Goal: Navigation & Orientation: Find specific page/section

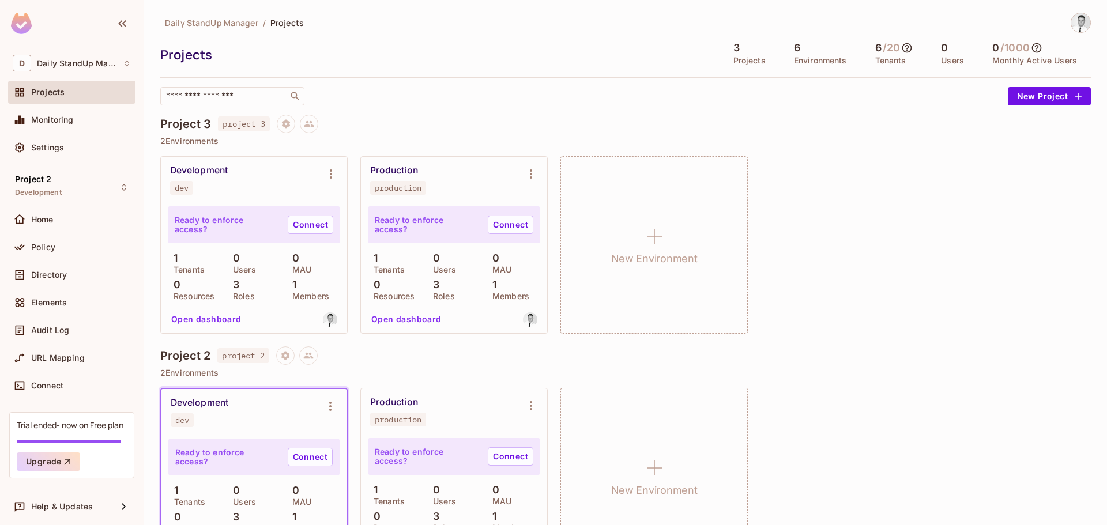
click at [485, 92] on div "​" at bounding box center [580, 96] width 841 height 18
click at [525, 98] on div "​" at bounding box center [580, 96] width 841 height 18
click at [43, 183] on span "Project 2" at bounding box center [33, 179] width 36 height 9
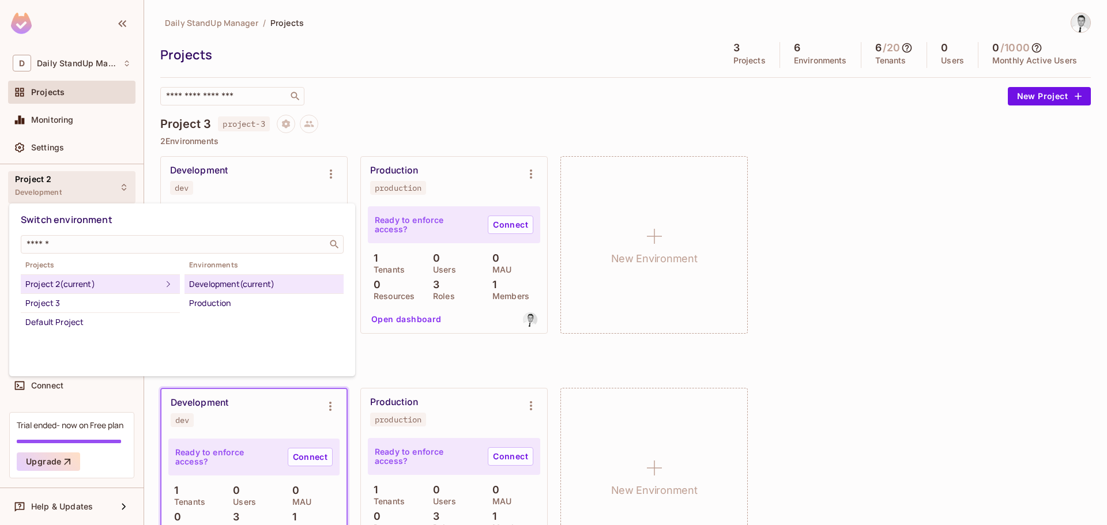
click at [549, 128] on div at bounding box center [553, 262] width 1107 height 525
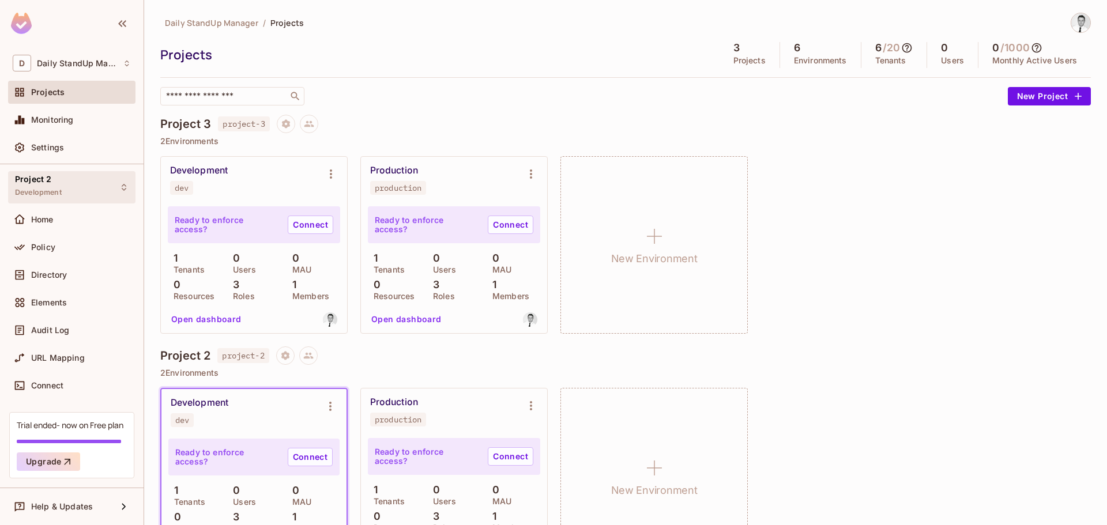
click at [73, 181] on div "Project 2 Development" at bounding box center [71, 187] width 127 height 32
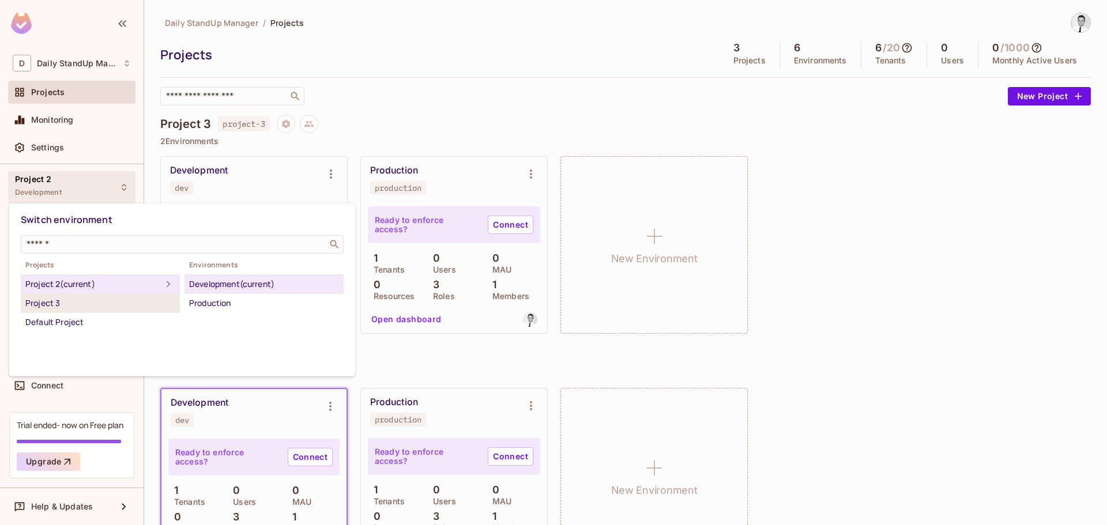
click at [48, 295] on li "Project 3" at bounding box center [100, 303] width 159 height 19
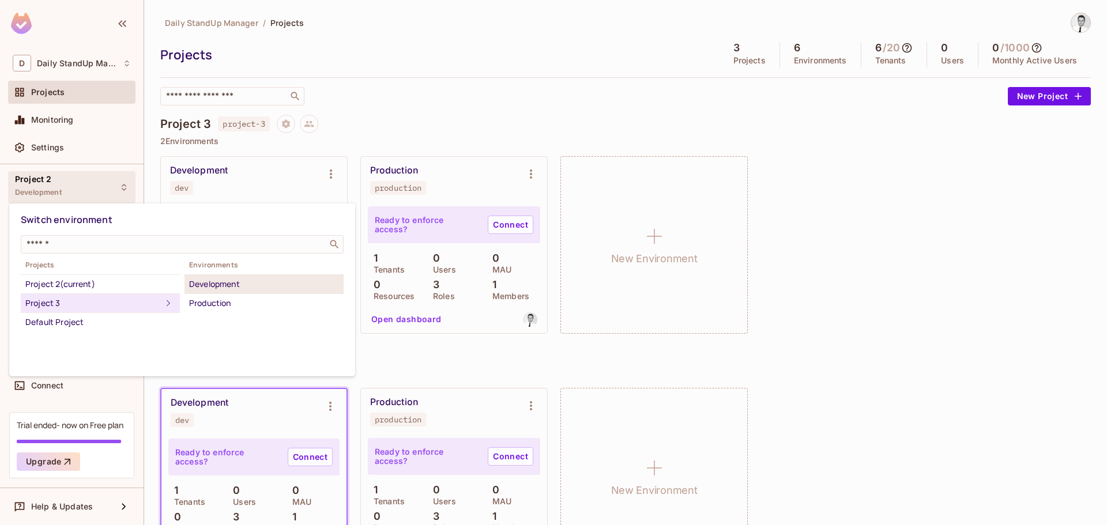
click at [237, 285] on div "Development" at bounding box center [264, 284] width 150 height 14
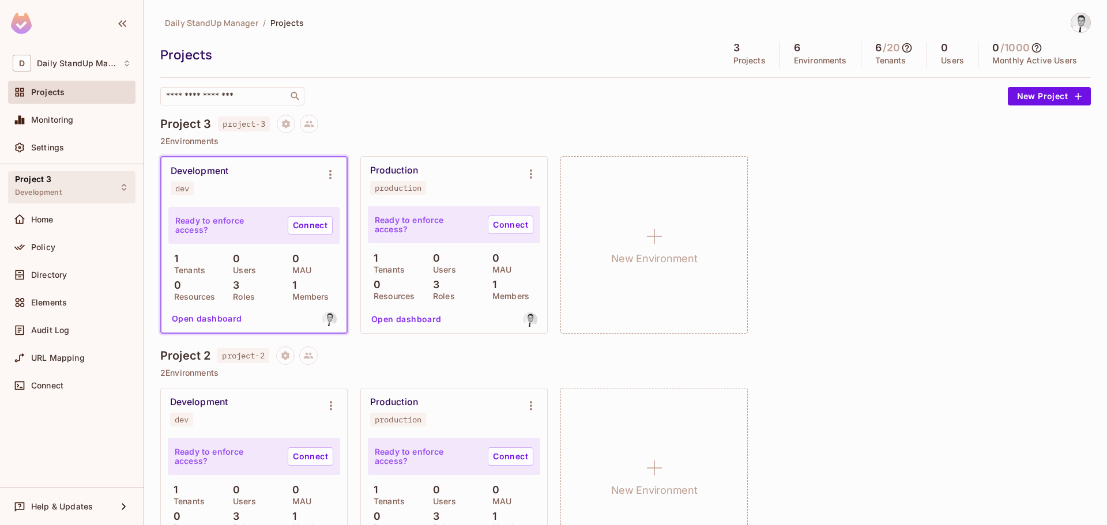
click at [58, 186] on div "Project 3 Development" at bounding box center [38, 187] width 47 height 25
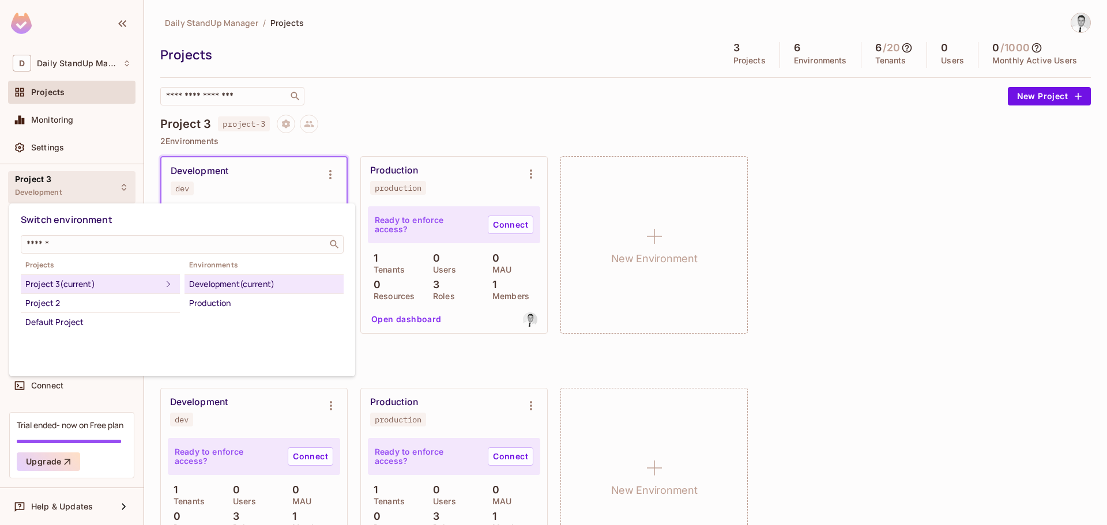
click at [425, 54] on div at bounding box center [553, 262] width 1107 height 525
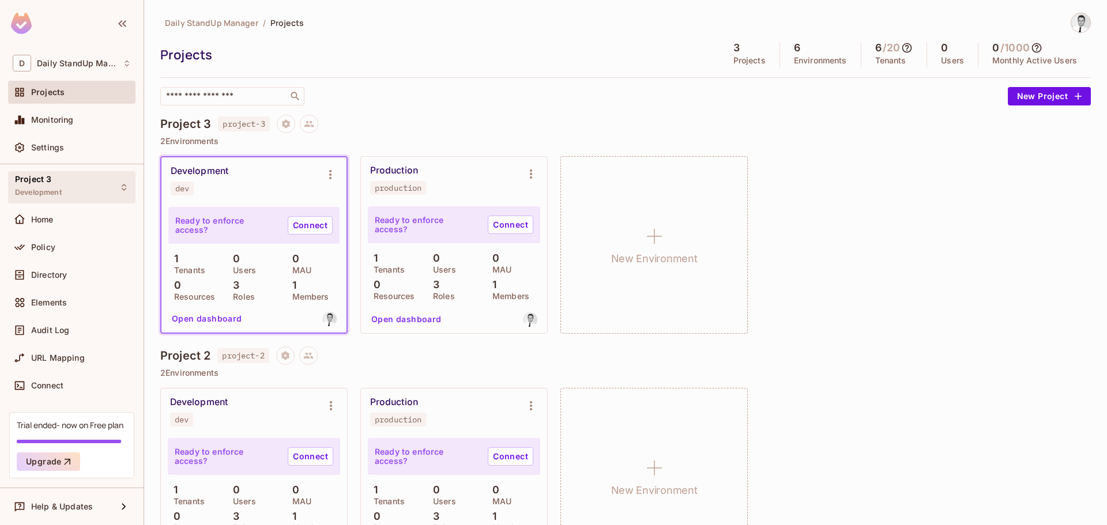
click at [80, 176] on div "Project 3 Development" at bounding box center [71, 187] width 127 height 32
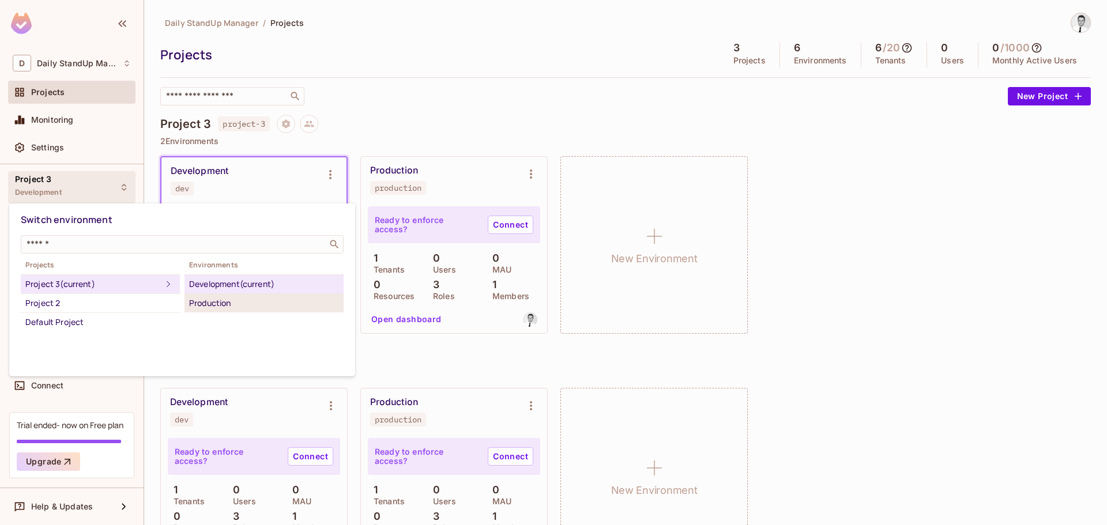
click at [243, 299] on div "Production" at bounding box center [264, 303] width 150 height 14
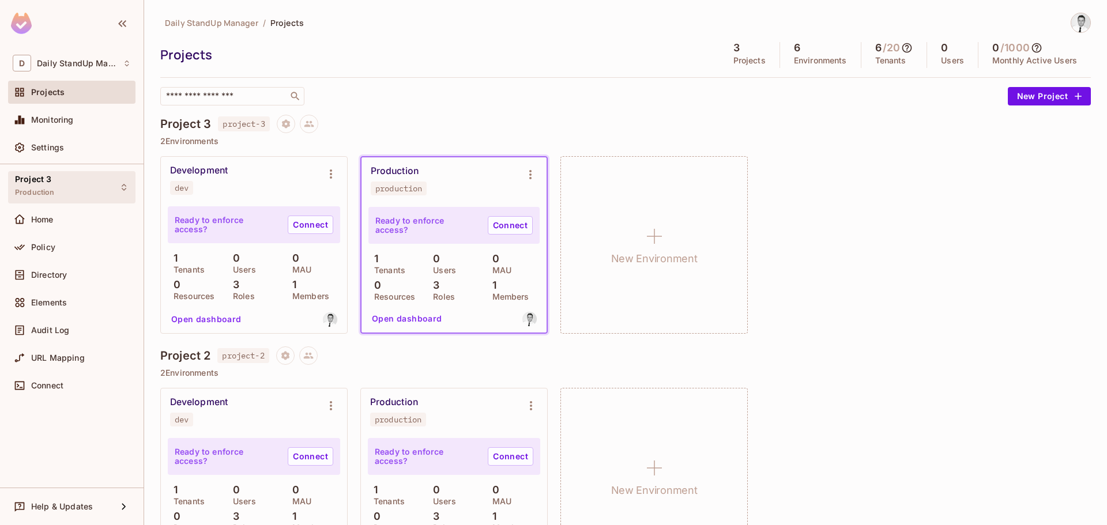
click at [77, 186] on div "Project 3 Production" at bounding box center [71, 187] width 127 height 32
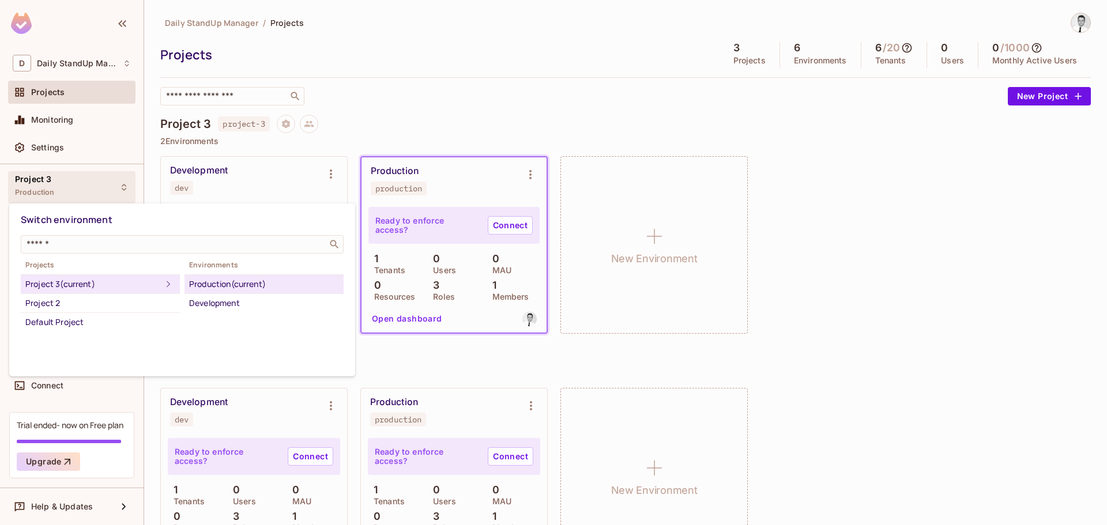
click at [432, 92] on div at bounding box center [553, 262] width 1107 height 525
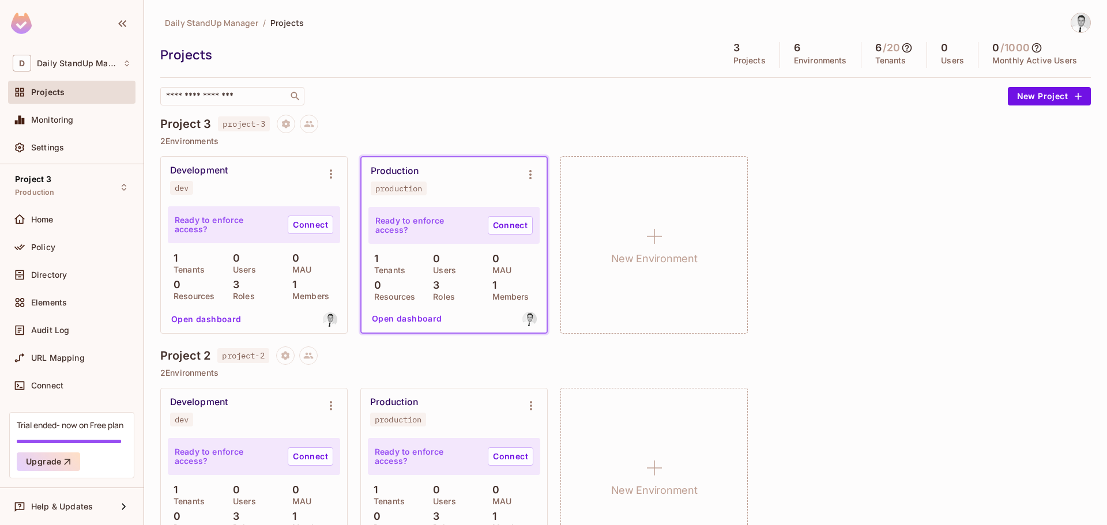
click at [471, 92] on div "​" at bounding box center [580, 96] width 841 height 18
click at [78, 184] on div "Project 3 Production" at bounding box center [71, 187] width 127 height 32
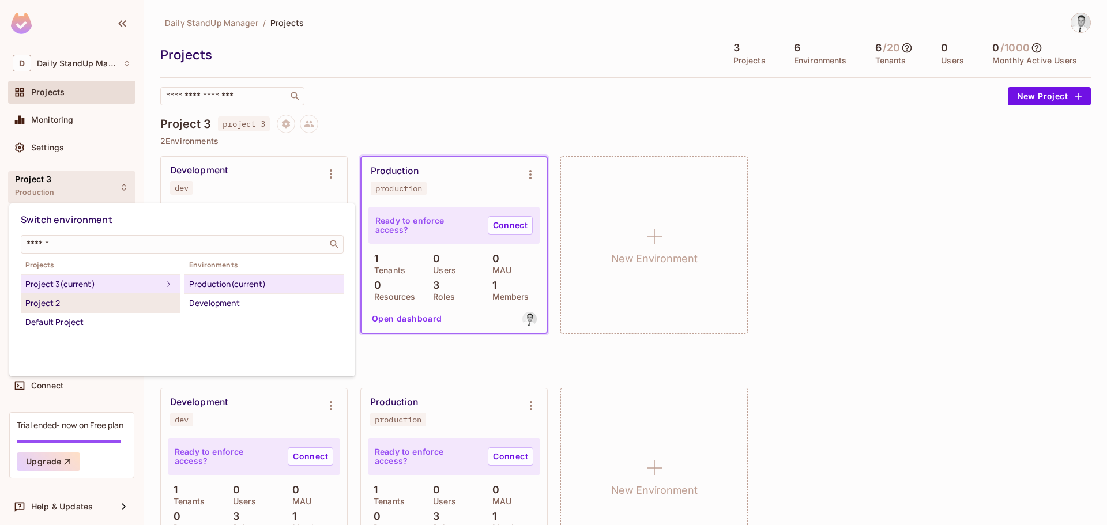
click at [56, 305] on div "Project 2" at bounding box center [100, 303] width 150 height 14
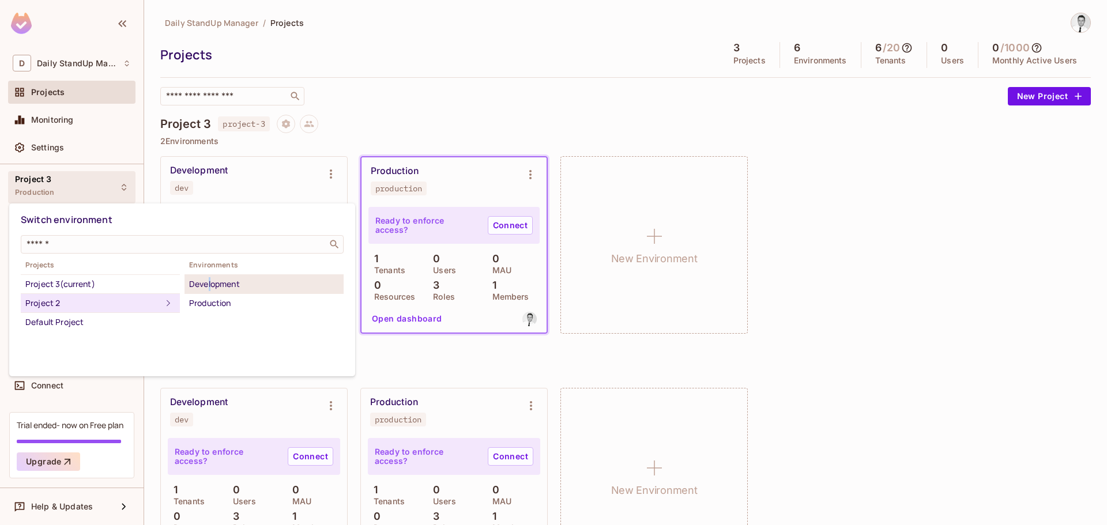
click at [210, 290] on div "Development" at bounding box center [264, 284] width 150 height 14
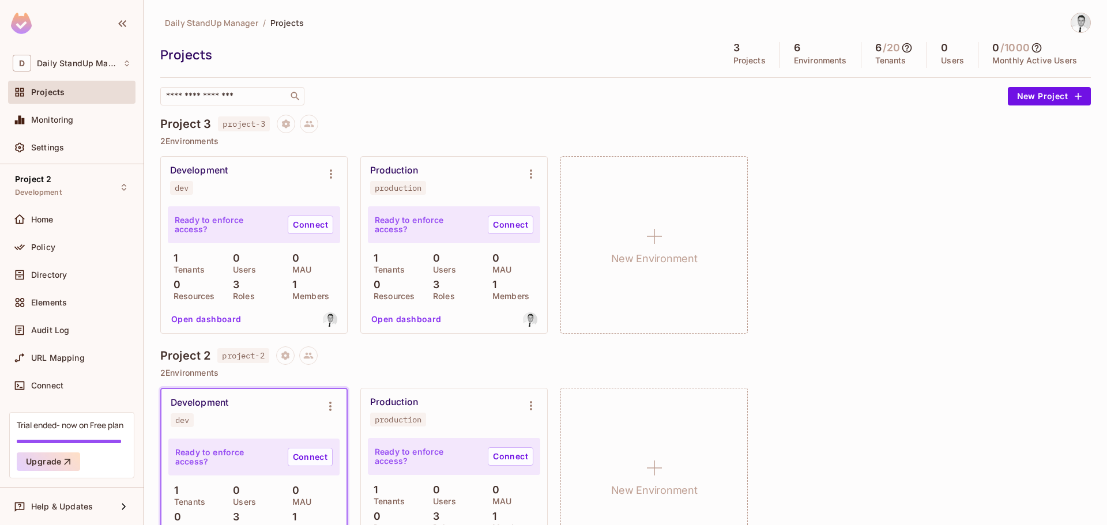
click at [562, 118] on div "Project 3 project-3" at bounding box center [625, 124] width 930 height 18
click at [433, 55] on div "Projects" at bounding box center [436, 54] width 553 height 17
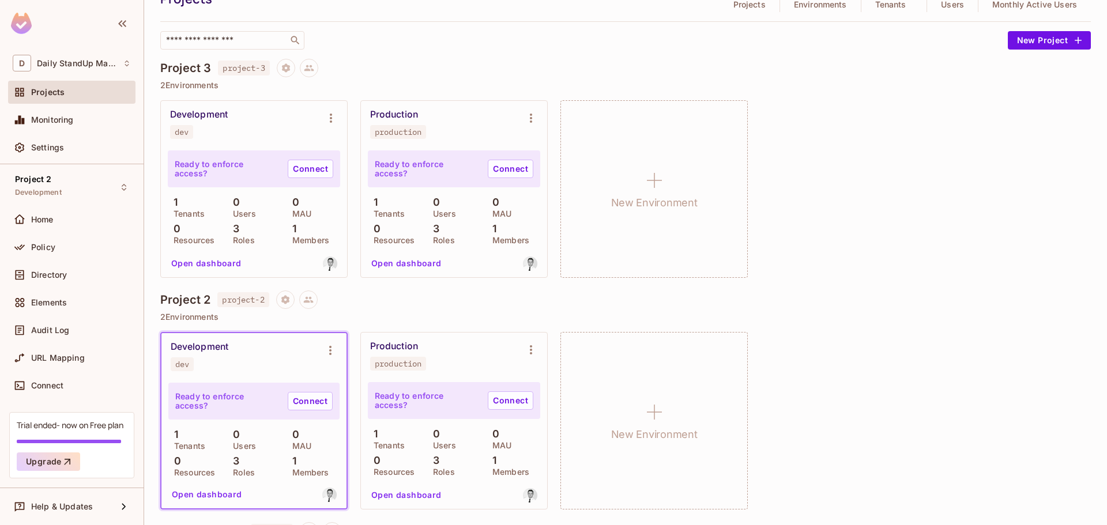
scroll to position [115, 0]
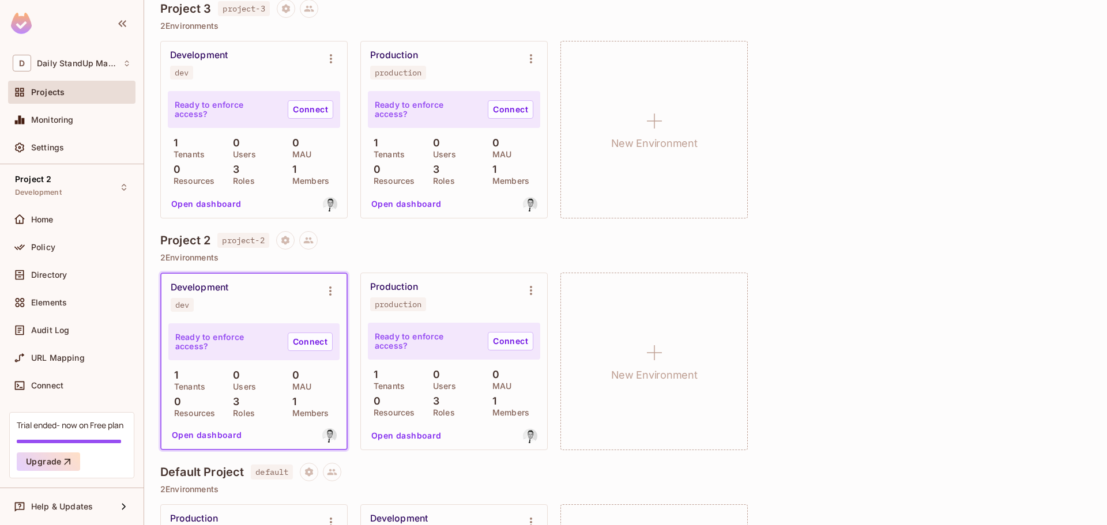
click at [429, 286] on div "Production production" at bounding box center [444, 296] width 149 height 30
click at [282, 294] on div "Development dev" at bounding box center [245, 297] width 148 height 30
click at [324, 158] on div "1 Tenants 0 Users 0 MAU 0 Resources 3 Roles 1 Members" at bounding box center [254, 160] width 172 height 47
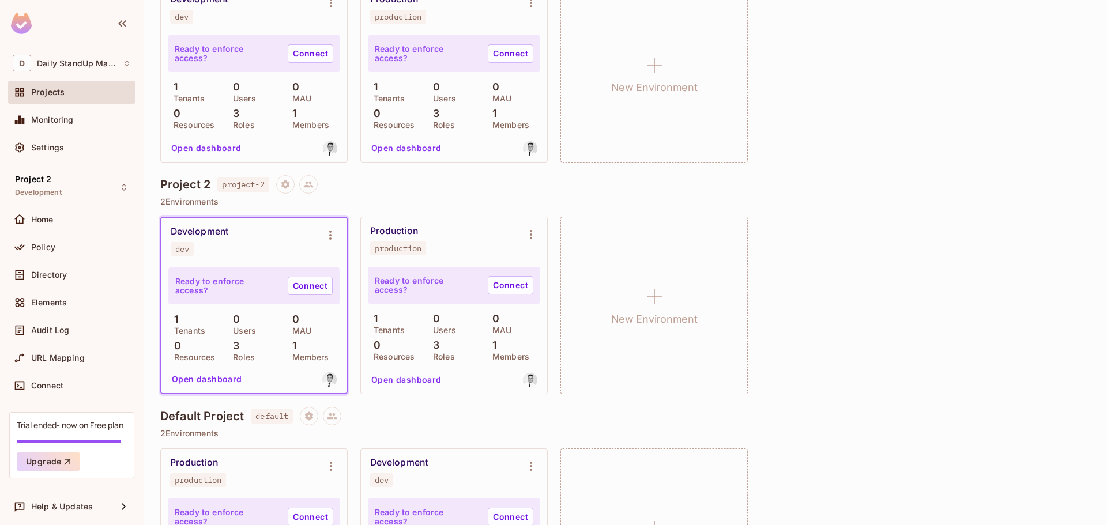
scroll to position [173, 0]
click at [485, 236] on div "Production production" at bounding box center [444, 239] width 149 height 30
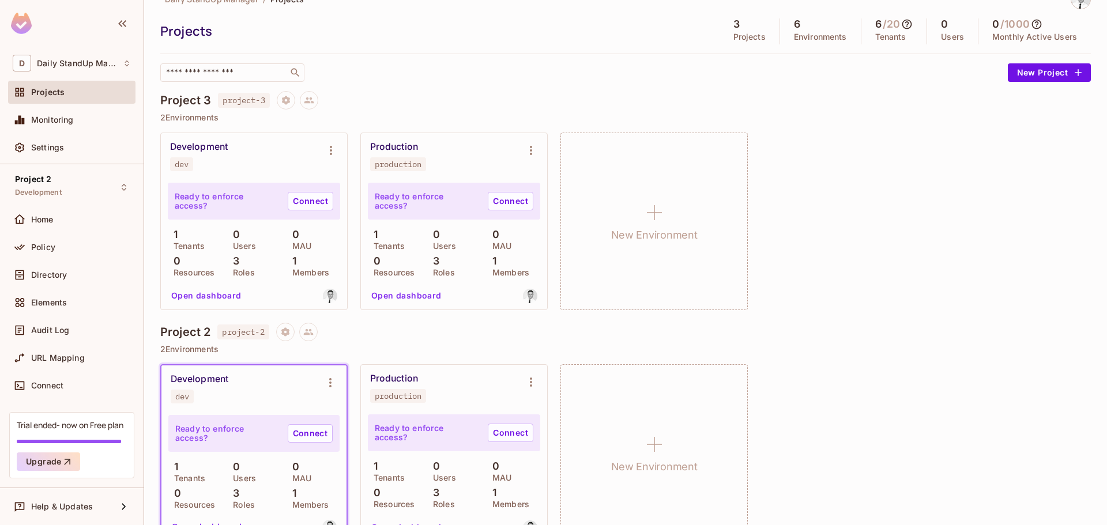
scroll to position [0, 0]
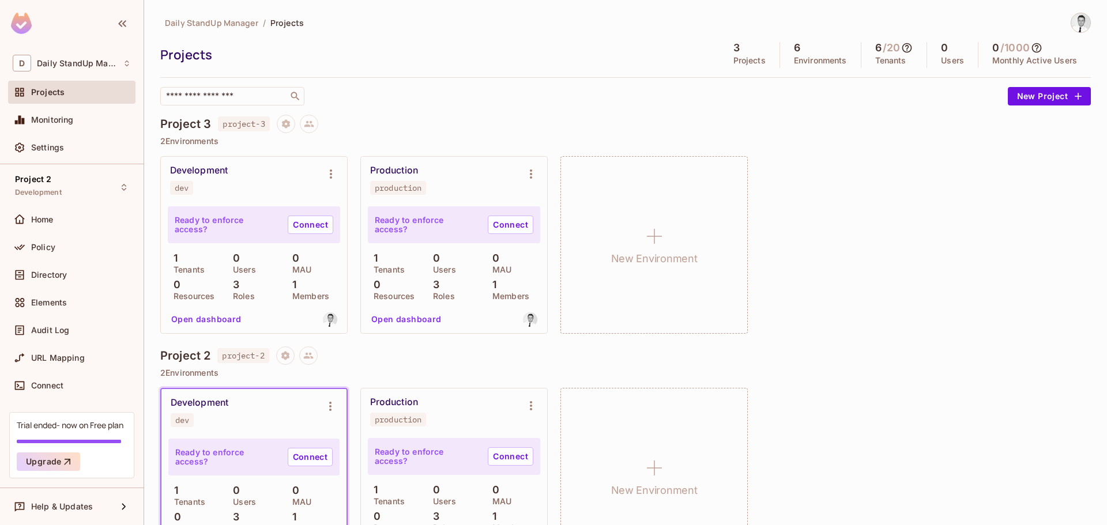
click at [465, 93] on div "​" at bounding box center [580, 96] width 841 height 18
click at [49, 184] on div "Project 2 Development" at bounding box center [38, 187] width 47 height 25
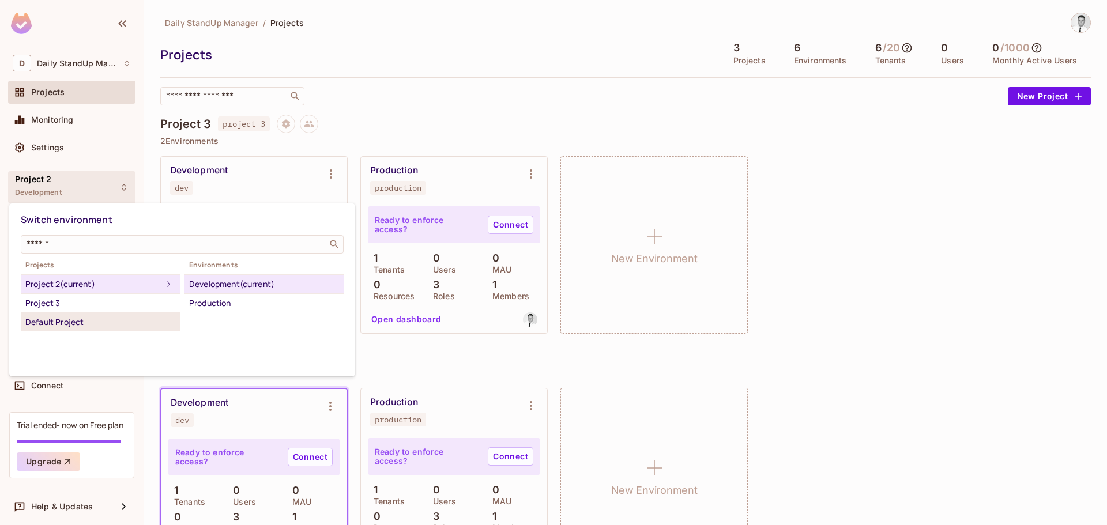
click at [75, 322] on div "Default Project" at bounding box center [100, 322] width 150 height 14
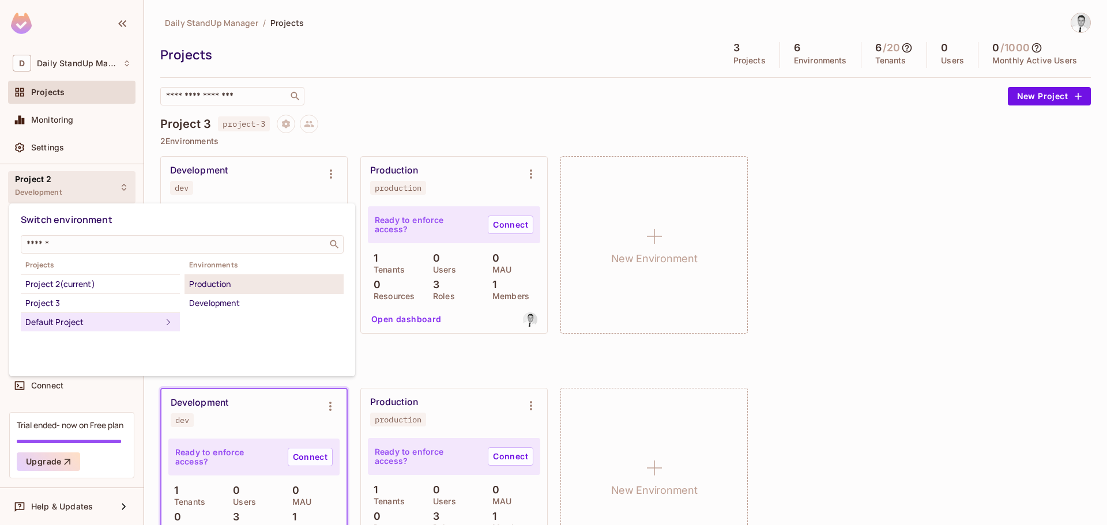
click at [240, 292] on li "Production" at bounding box center [263, 284] width 159 height 19
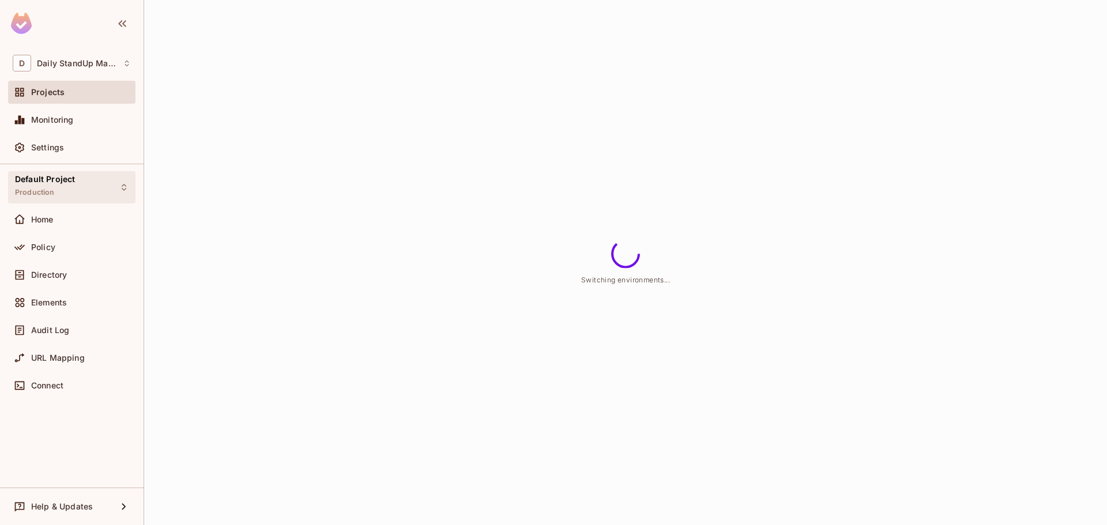
click at [54, 189] on span "Production" at bounding box center [35, 192] width 40 height 9
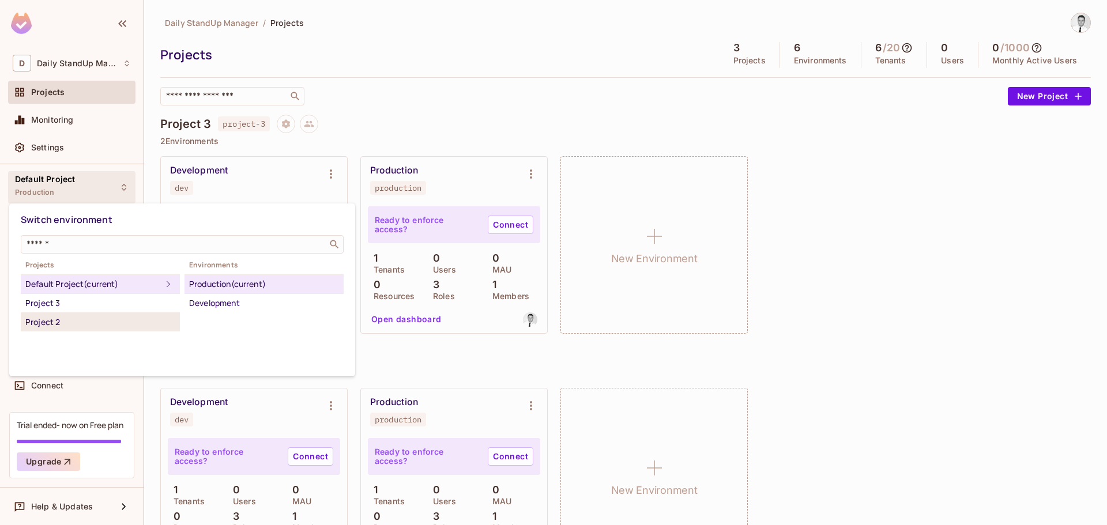
click at [89, 327] on div "Project 2" at bounding box center [100, 322] width 150 height 14
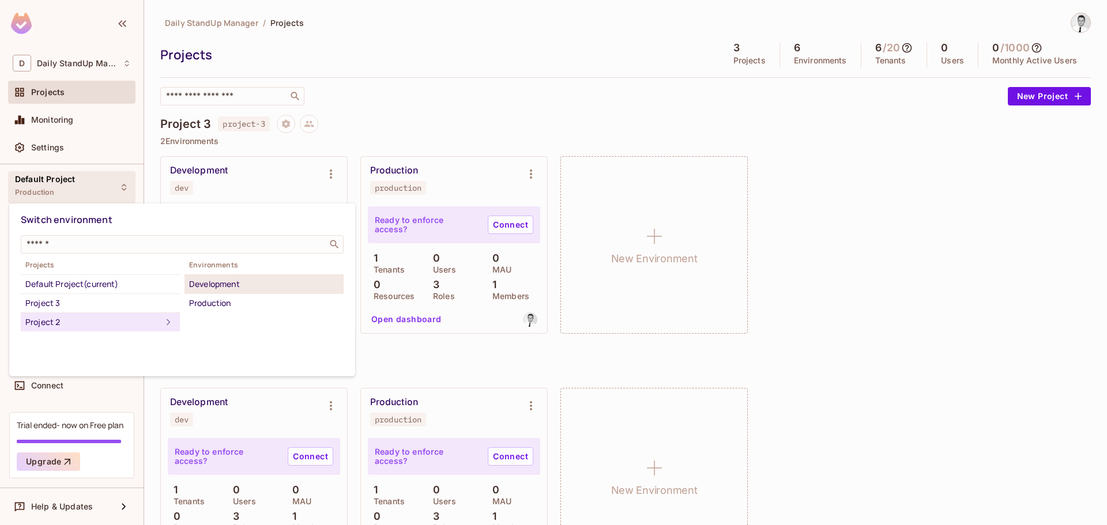
click at [233, 276] on li "Development" at bounding box center [263, 284] width 159 height 19
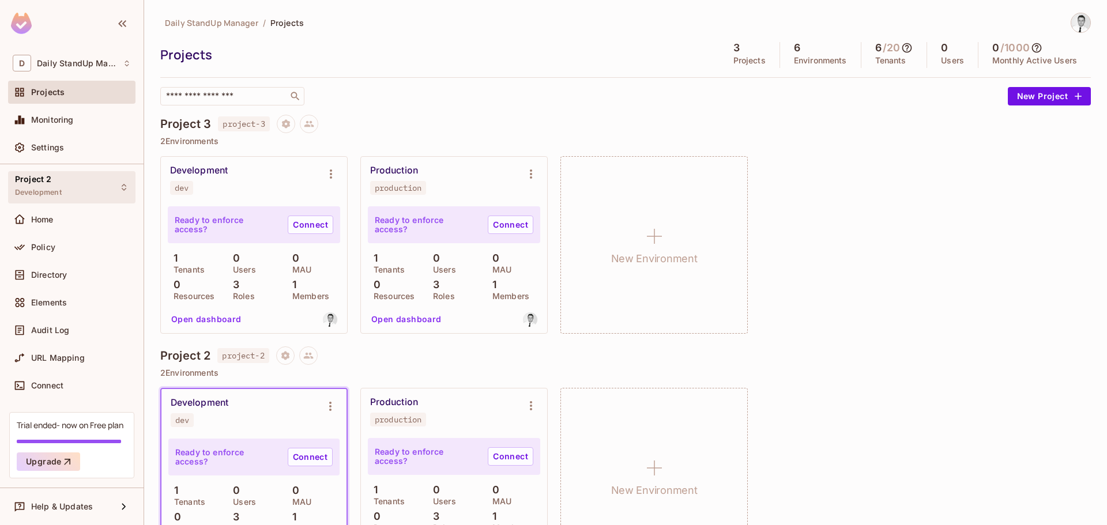
click at [59, 187] on div "Project 2 Development" at bounding box center [38, 187] width 47 height 25
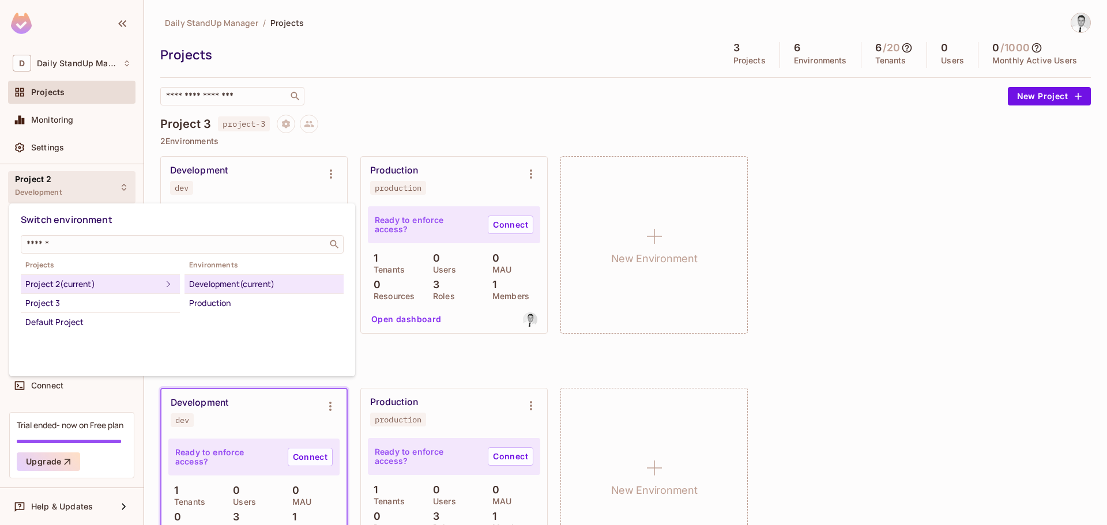
click at [504, 84] on div at bounding box center [553, 262] width 1107 height 525
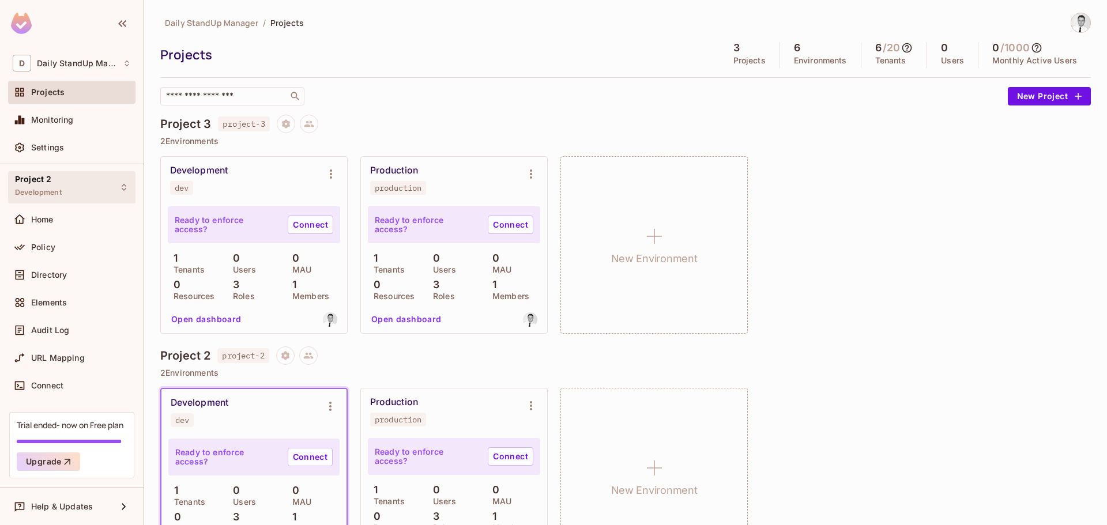
click at [90, 187] on div "Project 2 Development" at bounding box center [71, 187] width 127 height 32
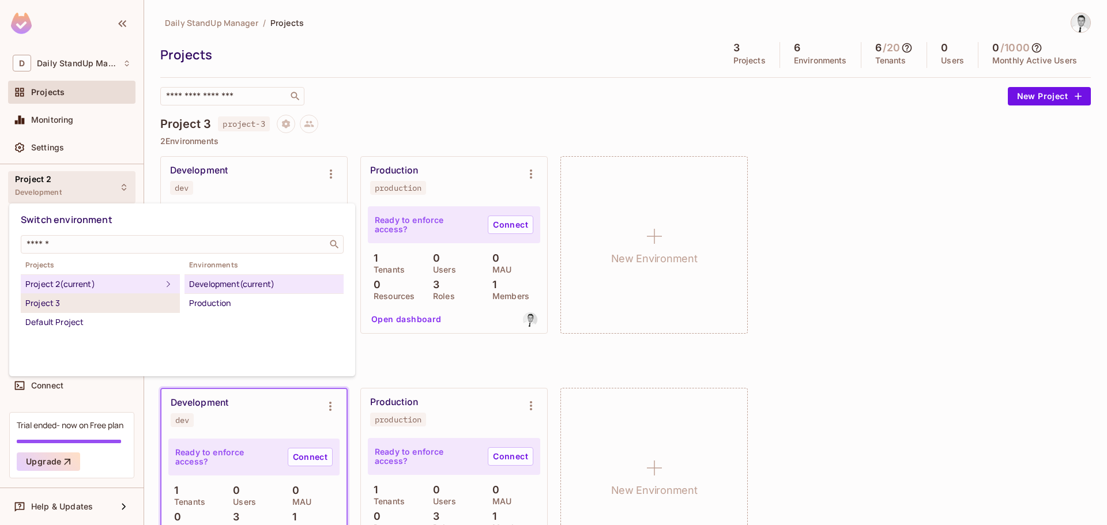
click at [77, 307] on div "Project 3" at bounding box center [100, 303] width 150 height 14
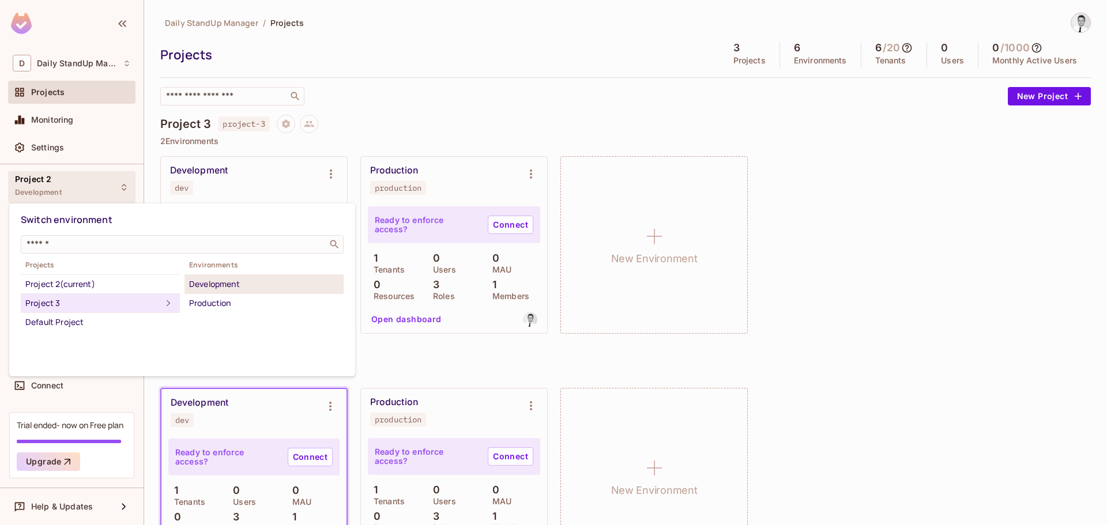
click at [217, 285] on div "Development" at bounding box center [264, 284] width 150 height 14
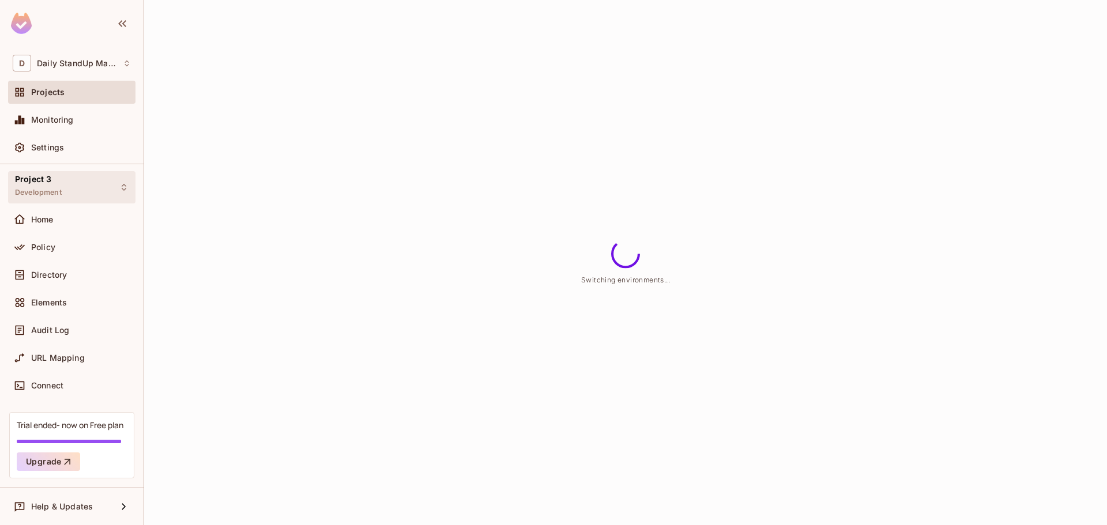
click at [58, 186] on div "Project 3 Development" at bounding box center [38, 187] width 47 height 25
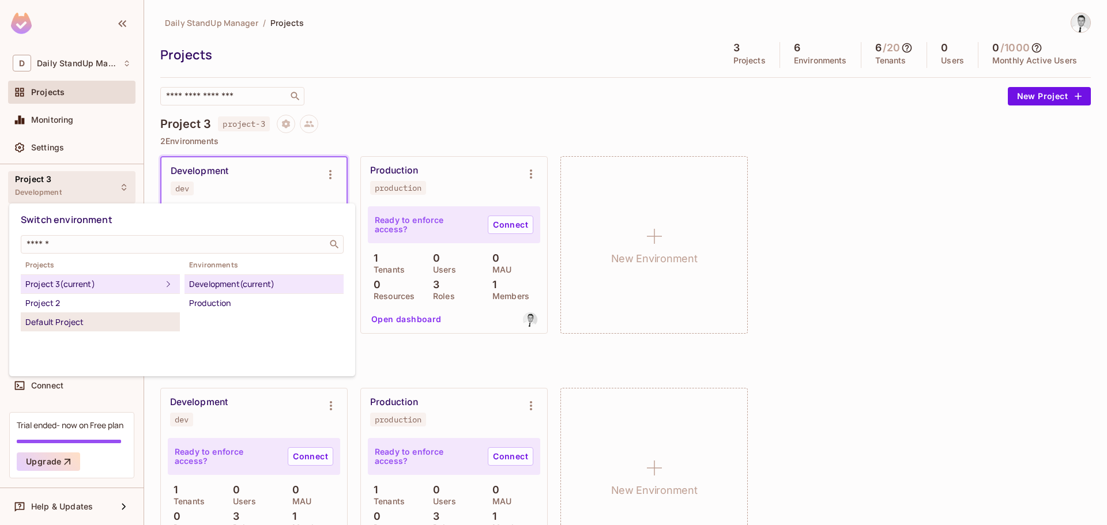
click at [67, 320] on div "Default Project" at bounding box center [100, 322] width 150 height 14
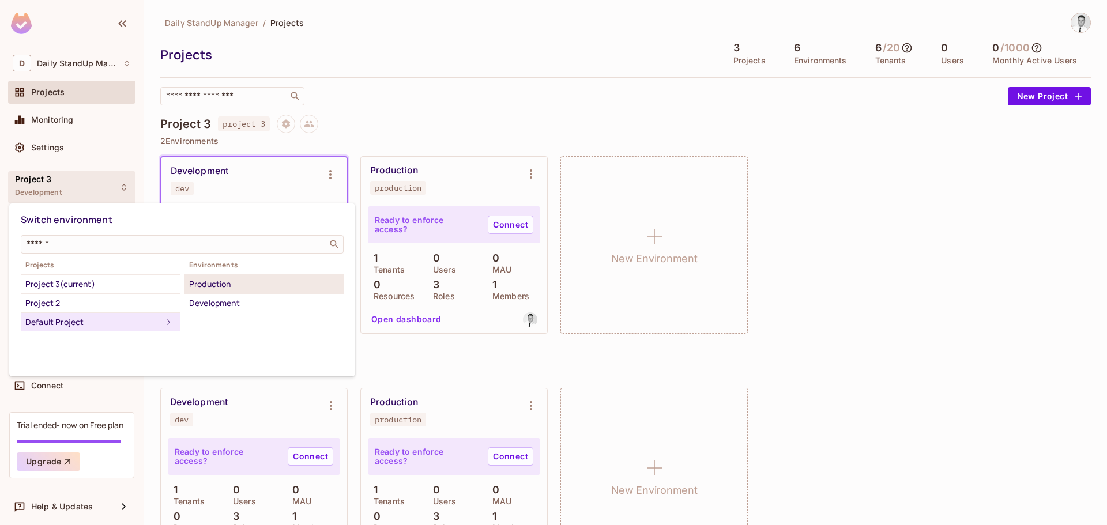
click at [246, 278] on div "Production" at bounding box center [264, 284] width 150 height 14
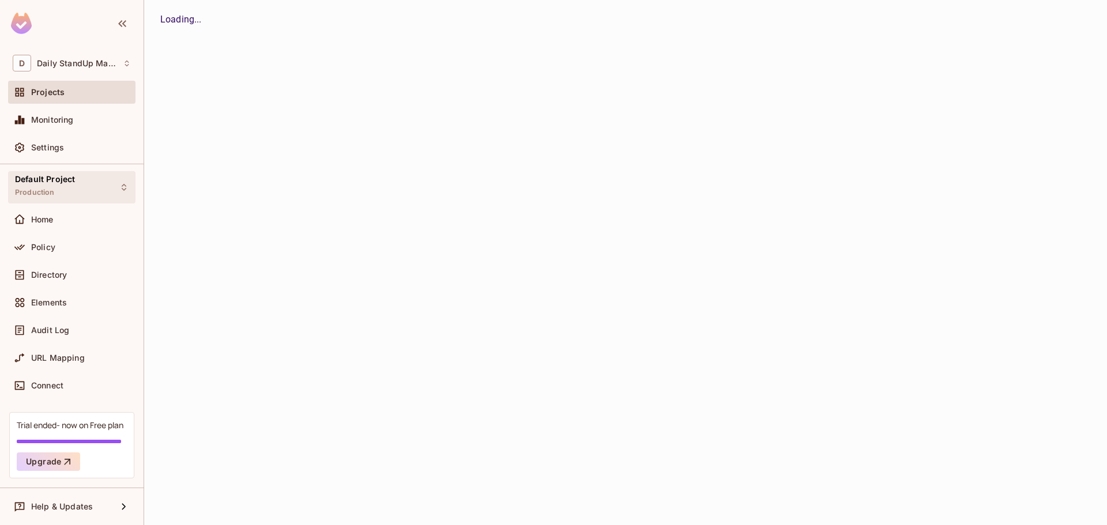
click at [32, 185] on div "Default Project Production" at bounding box center [45, 187] width 60 height 25
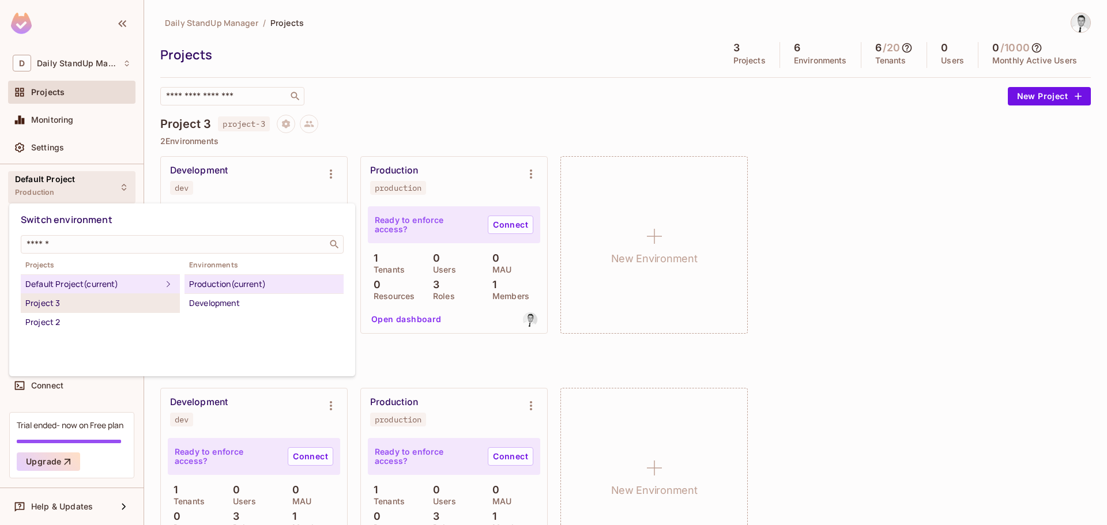
click at [61, 300] on div "Project 3" at bounding box center [100, 303] width 150 height 14
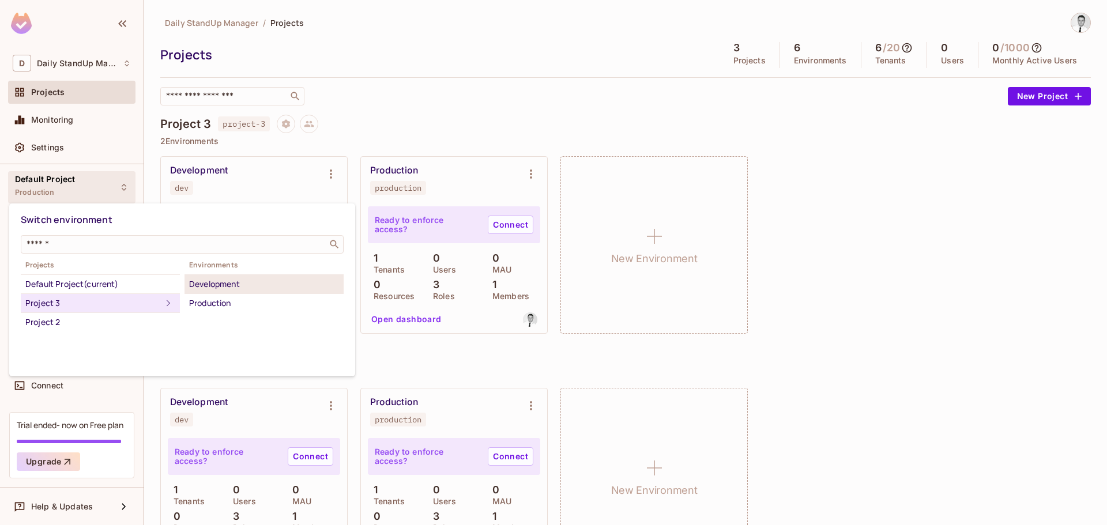
click at [224, 292] on li "Development" at bounding box center [263, 284] width 159 height 19
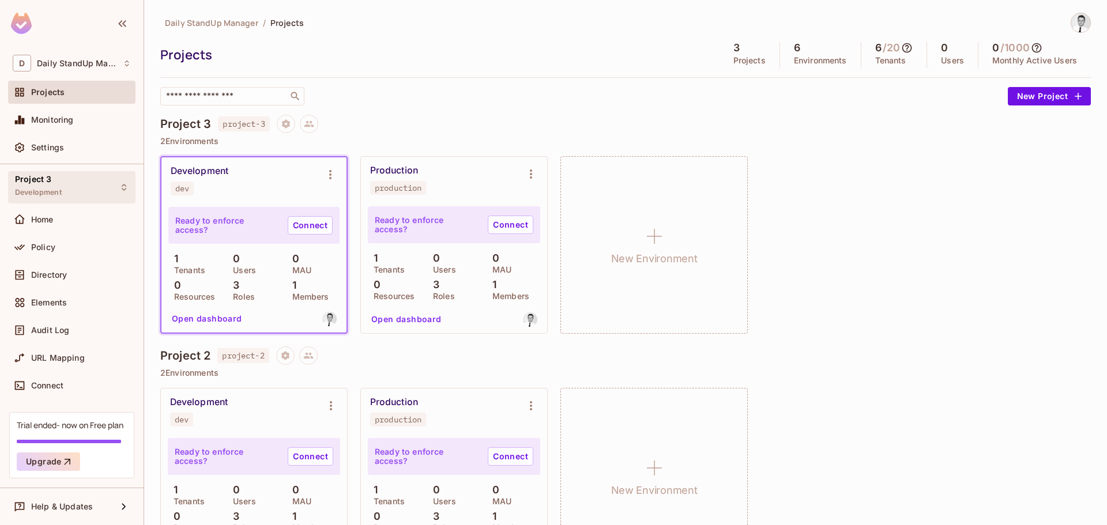
click at [84, 191] on div "Project 3 Development" at bounding box center [71, 187] width 127 height 32
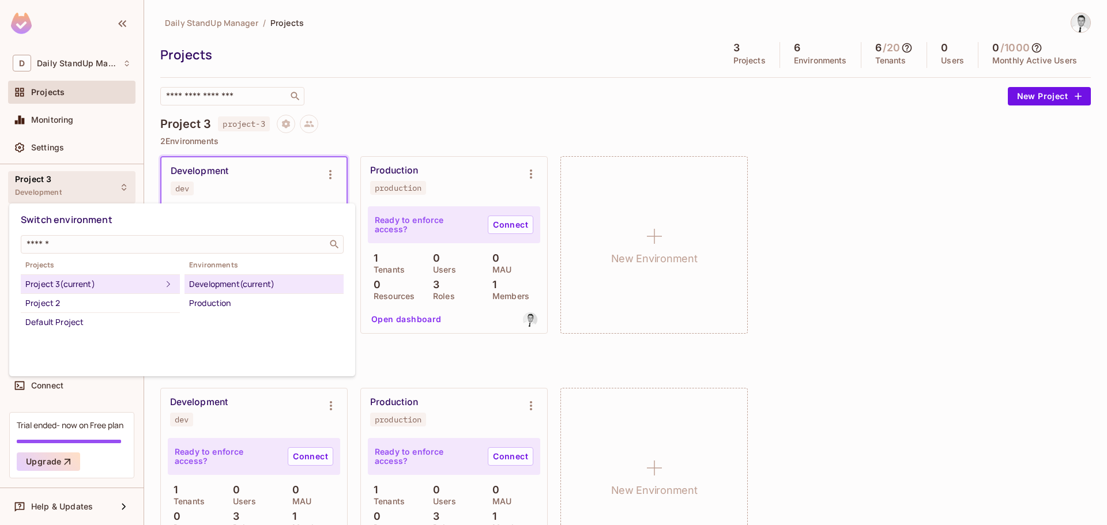
click at [481, 107] on div at bounding box center [553, 262] width 1107 height 525
